Goal: Use online tool/utility

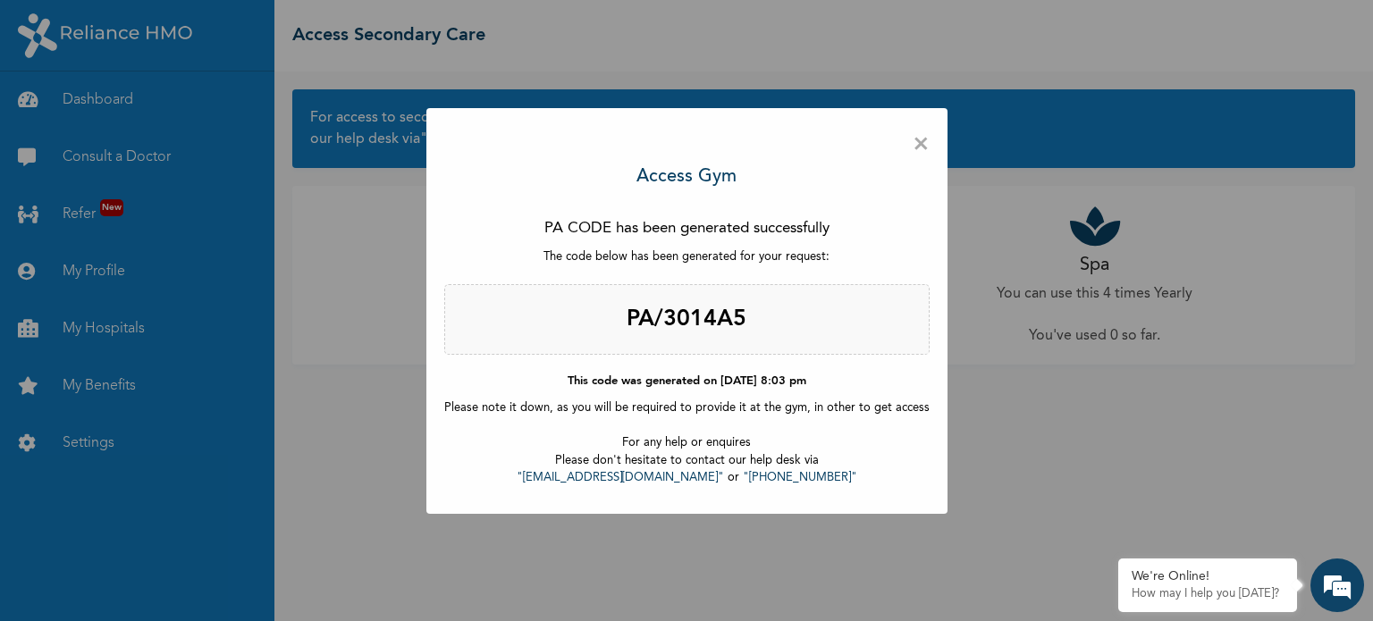
click at [912, 139] on span "×" at bounding box center [920, 145] width 17 height 38
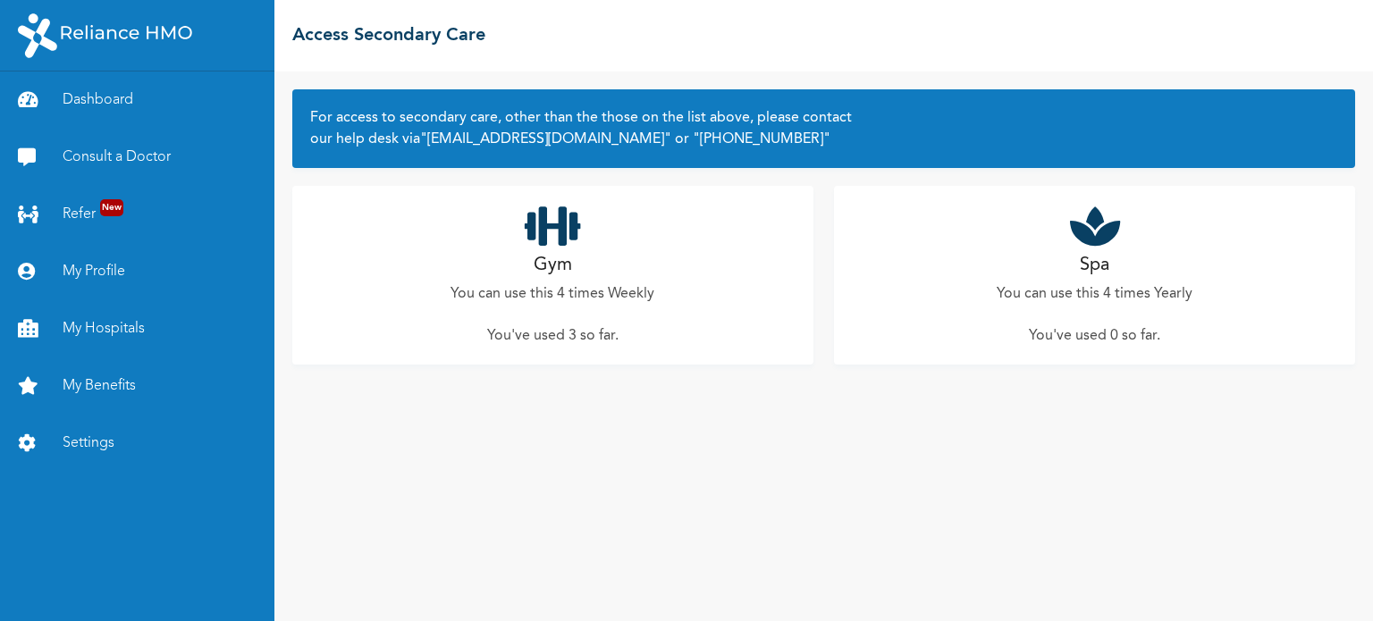
click at [562, 234] on icon at bounding box center [553, 226] width 56 height 45
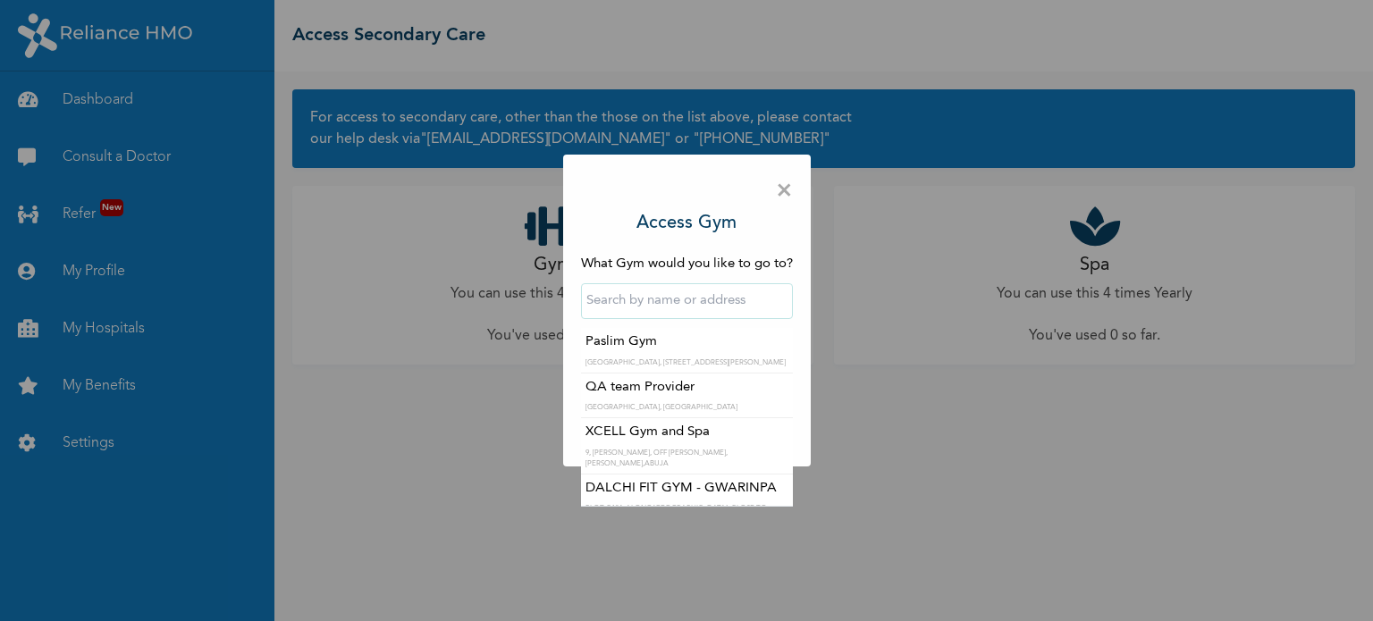
click at [727, 302] on input "text" at bounding box center [687, 301] width 212 height 36
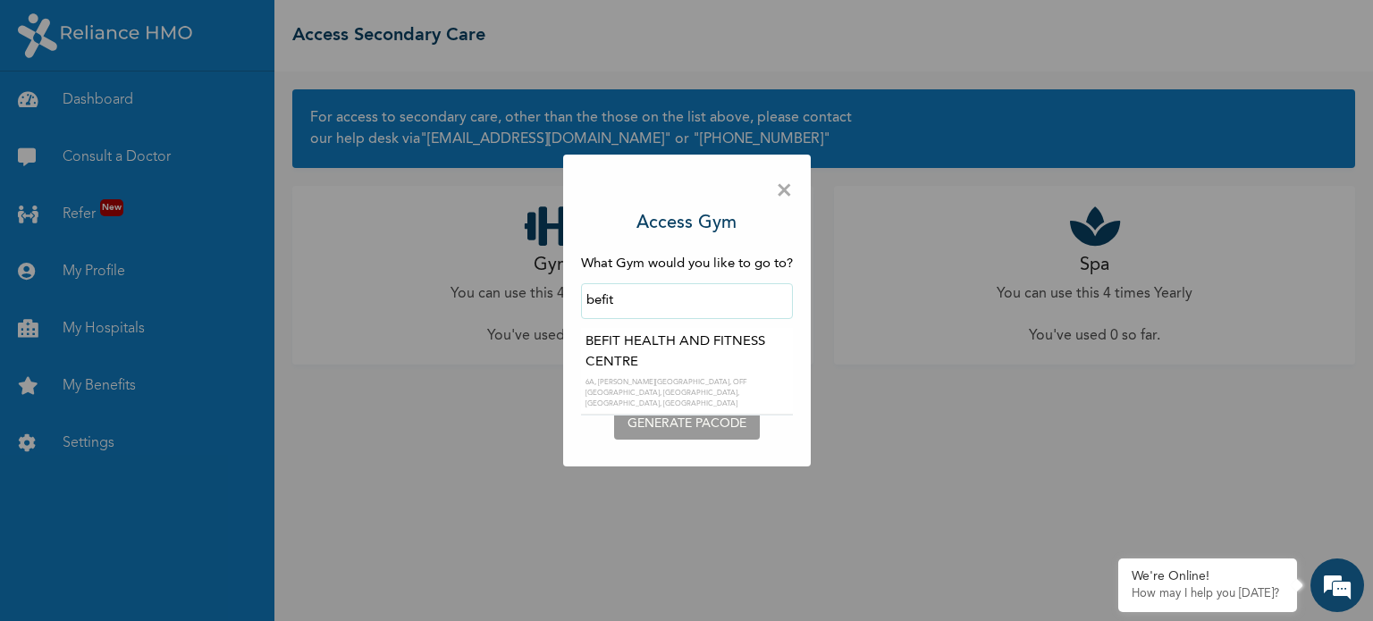
type input "BEFIT HEALTH AND FITNESS CENTRE"
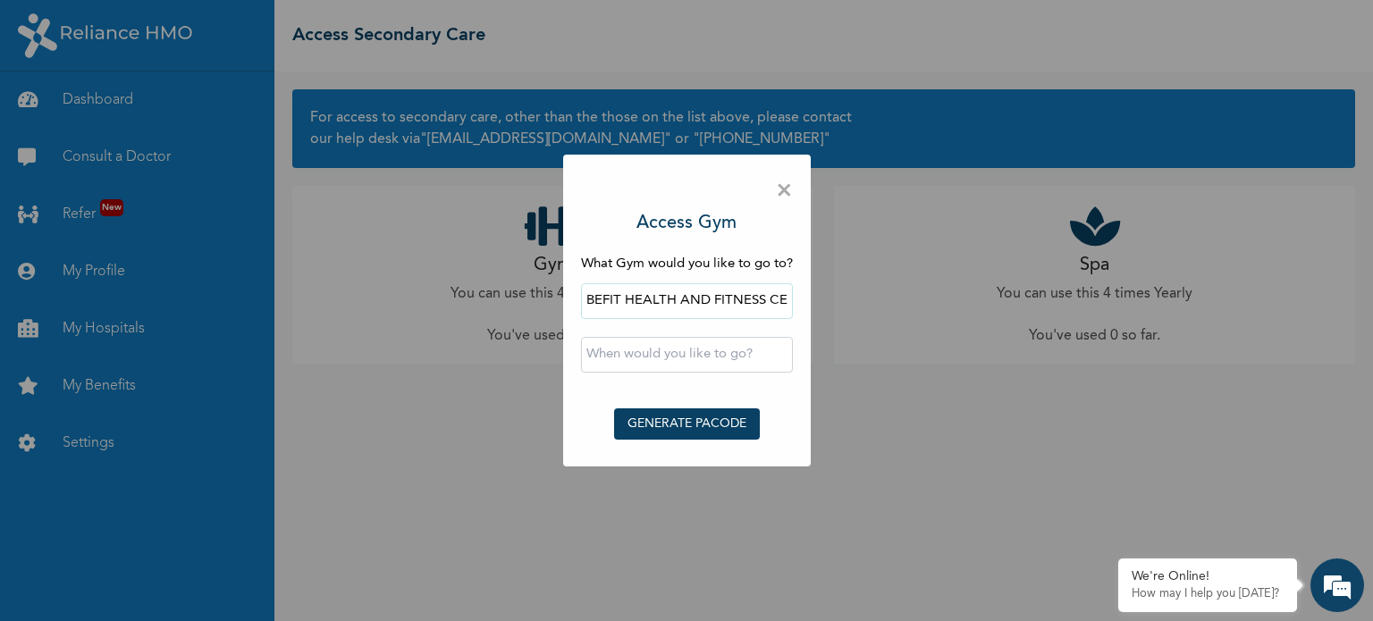
click at [674, 426] on button "GENERATE PACODE" at bounding box center [687, 423] width 146 height 31
